Goal: Task Accomplishment & Management: Use online tool/utility

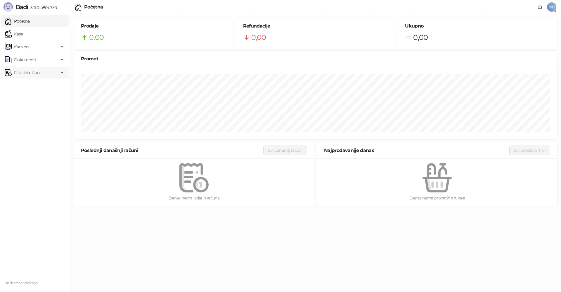
click at [27, 73] on span "Fiskalni računi" at bounding box center [27, 73] width 26 height 12
click at [33, 88] on link "Izdati računi" at bounding box center [23, 86] width 32 height 12
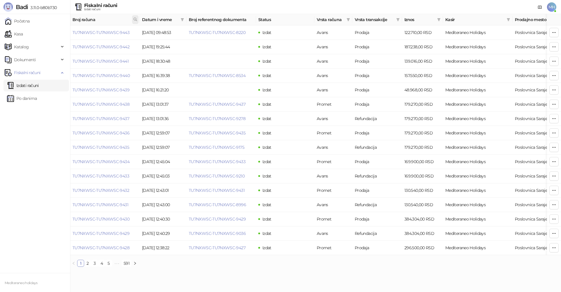
click at [136, 18] on icon at bounding box center [135, 19] width 3 height 3
type input "****"
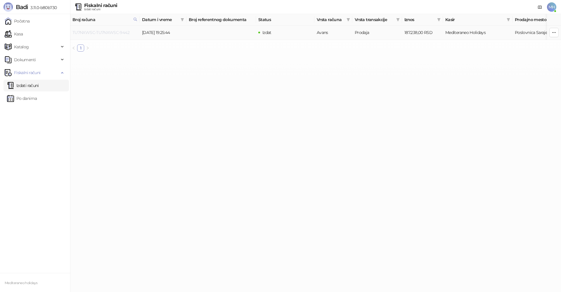
click at [126, 32] on link "TU7NXWSC-TU7NXWSC-9442" at bounding box center [101, 32] width 57 height 5
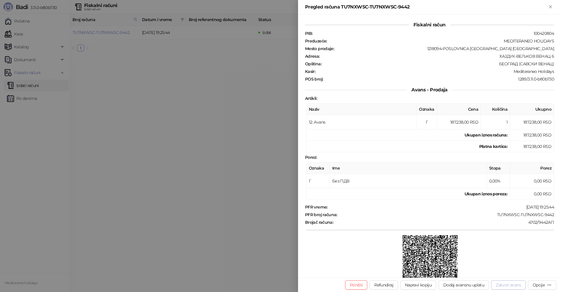
click at [508, 285] on button "Zatvori avans" at bounding box center [509, 284] width 35 height 9
type input "**********"
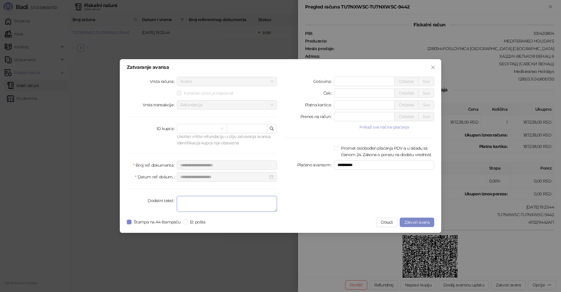
click at [208, 203] on textarea "Dodatni tekst" at bounding box center [227, 204] width 100 height 16
type textarea "*******"
click at [423, 222] on span "Zatvori avans" at bounding box center [417, 221] width 25 height 5
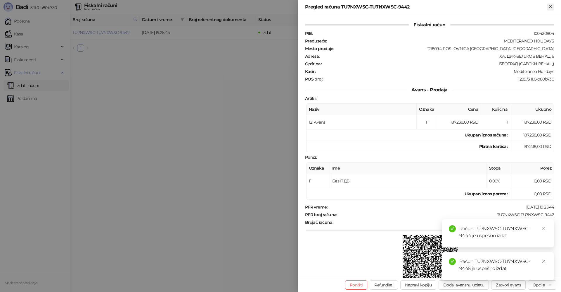
click at [552, 5] on icon "Zatvori" at bounding box center [550, 6] width 5 height 5
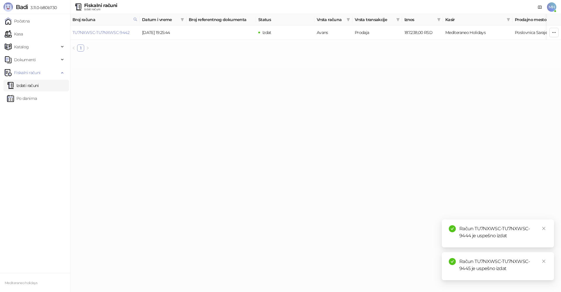
click at [28, 83] on link "Izdati računi" at bounding box center [23, 86] width 32 height 12
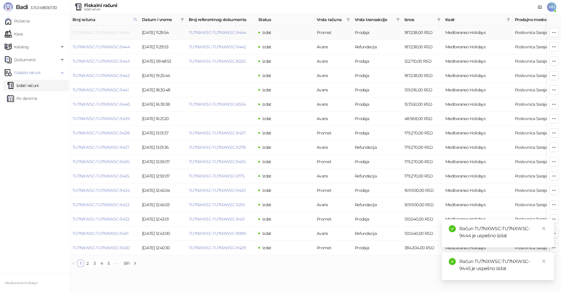
click at [120, 31] on link "TU7NXWSC-TU7NXWSC-9445" at bounding box center [101, 32] width 57 height 5
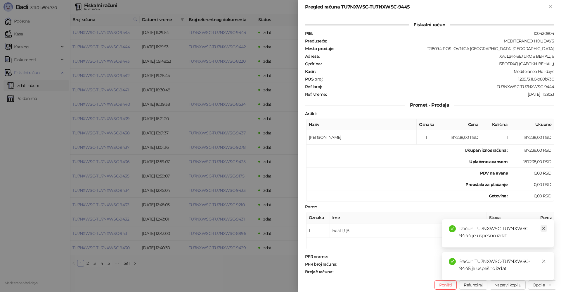
click at [545, 228] on icon "close" at bounding box center [544, 228] width 4 height 4
click at [544, 260] on icon "close" at bounding box center [544, 261] width 4 height 4
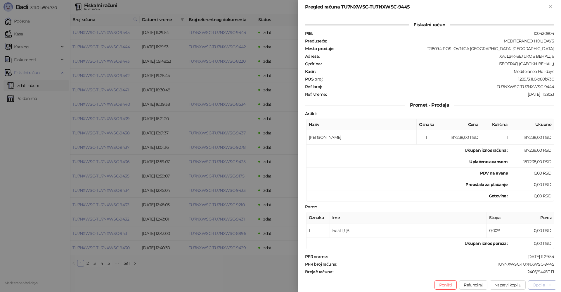
click at [543, 283] on div "Opcije" at bounding box center [539, 284] width 12 height 5
click at [501, 271] on span "Preuzmi u PDF formatu" at bounding box center [522, 273] width 60 height 6
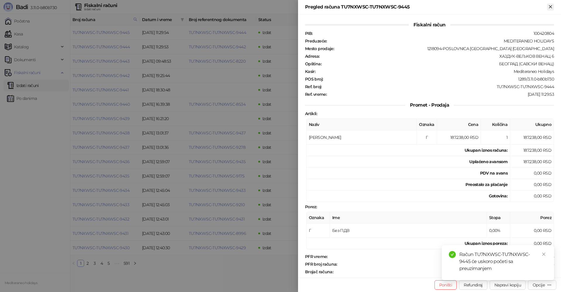
click at [549, 9] on icon "Zatvori" at bounding box center [550, 6] width 5 height 5
